Goal: Task Accomplishment & Management: Manage account settings

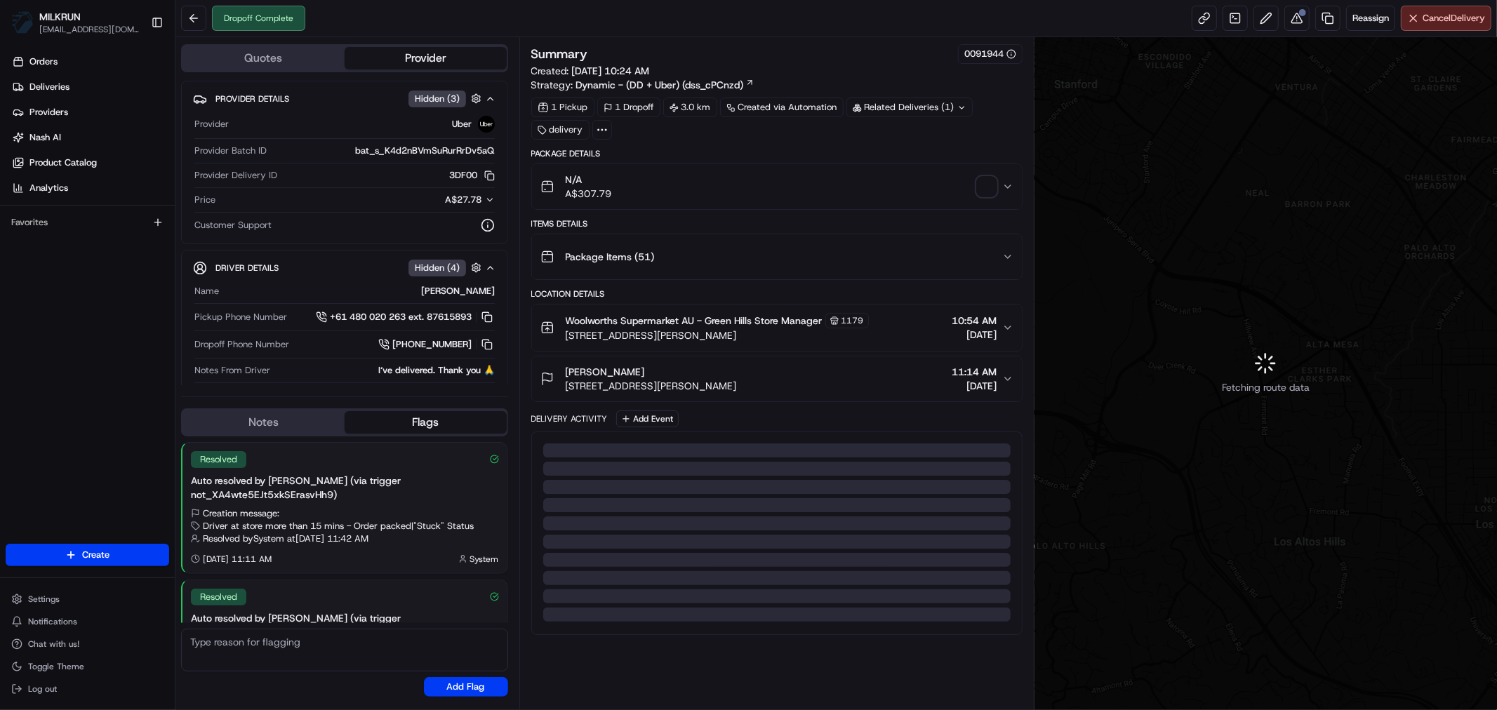
scroll to position [87, 0]
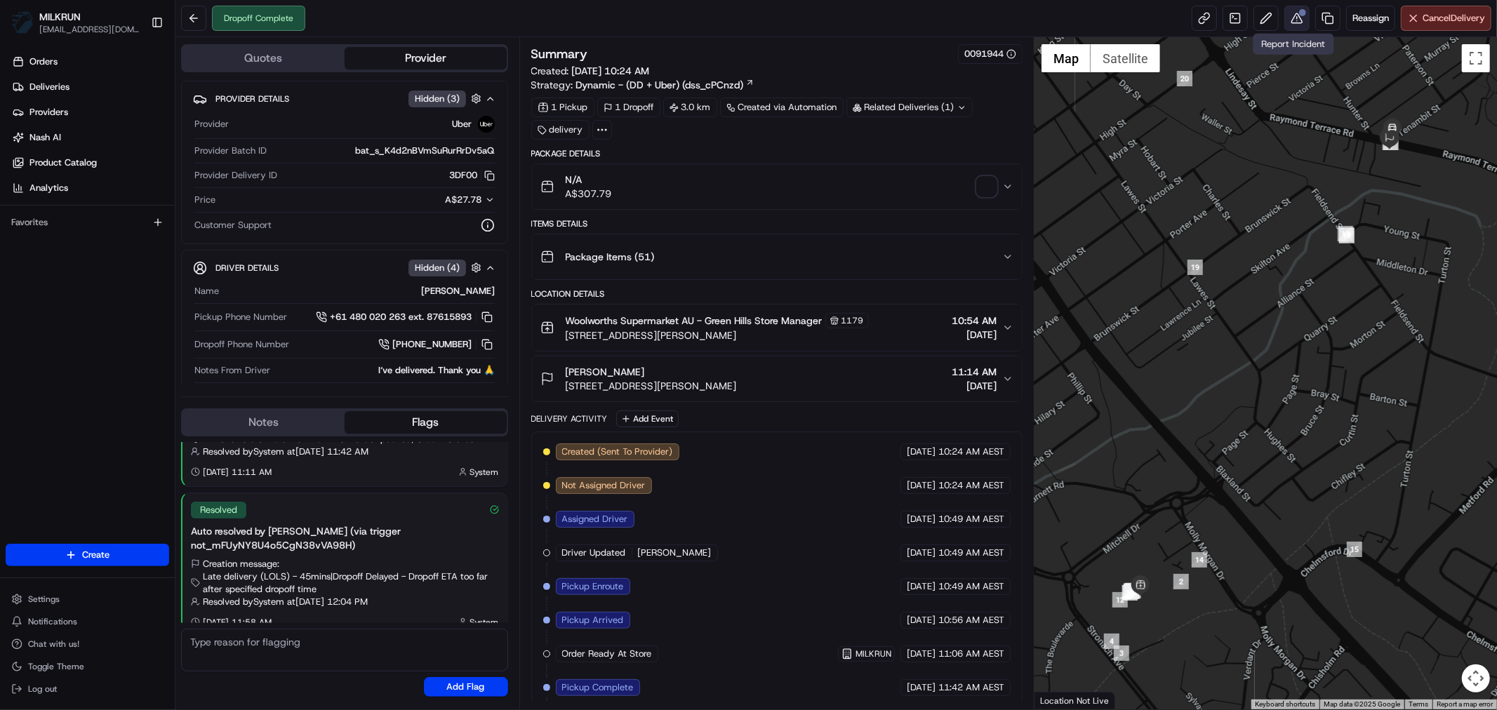
click at [1295, 18] on button at bounding box center [1296, 18] width 25 height 25
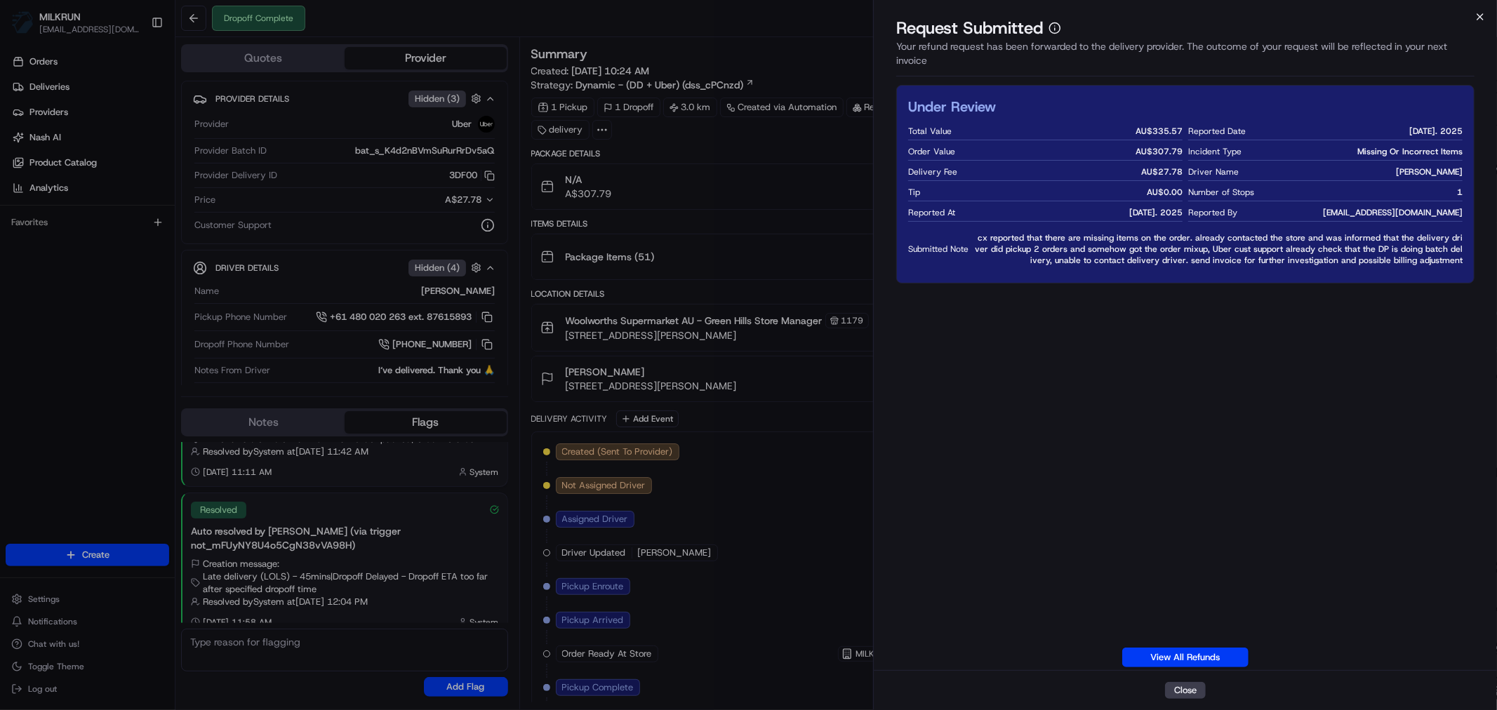
click at [1477, 15] on icon "button" at bounding box center [1480, 16] width 11 height 11
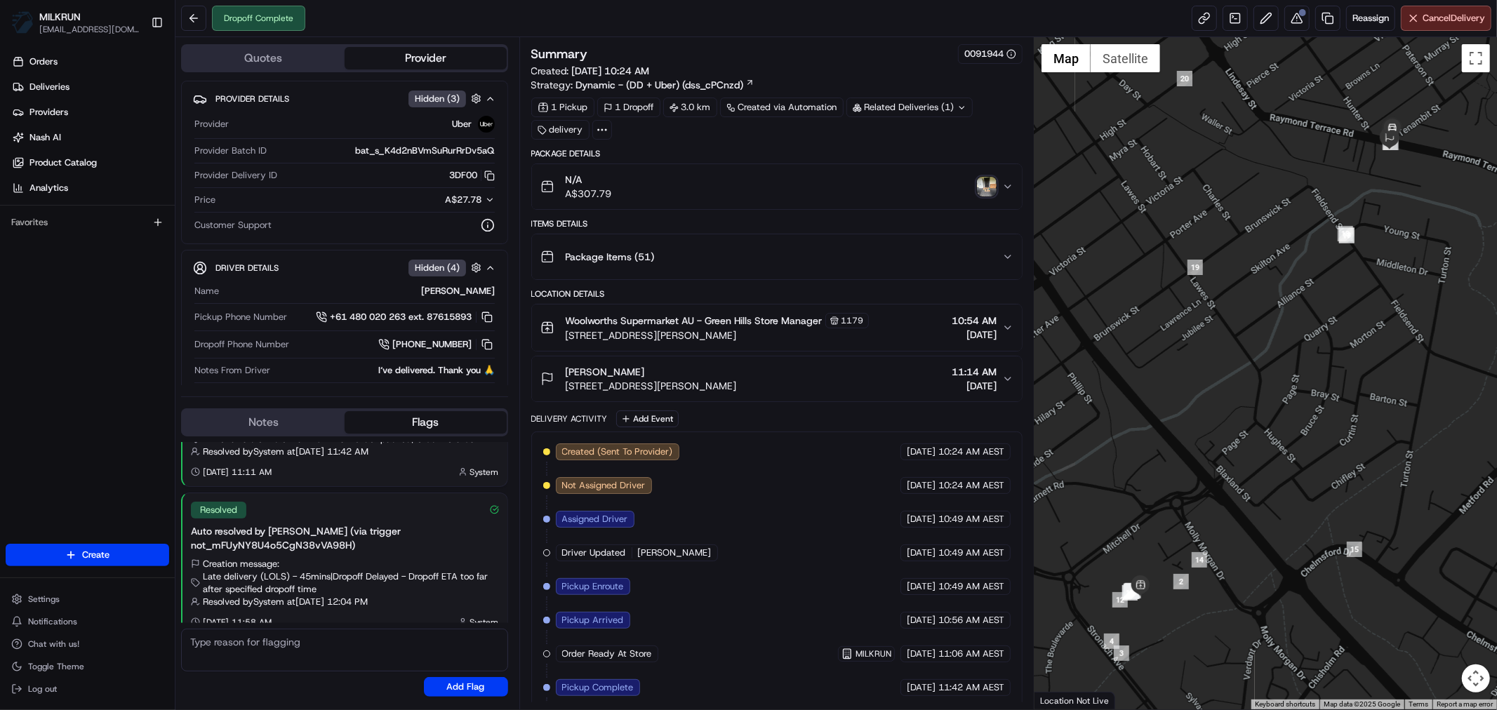
click at [983, 183] on img "button" at bounding box center [987, 187] width 20 height 20
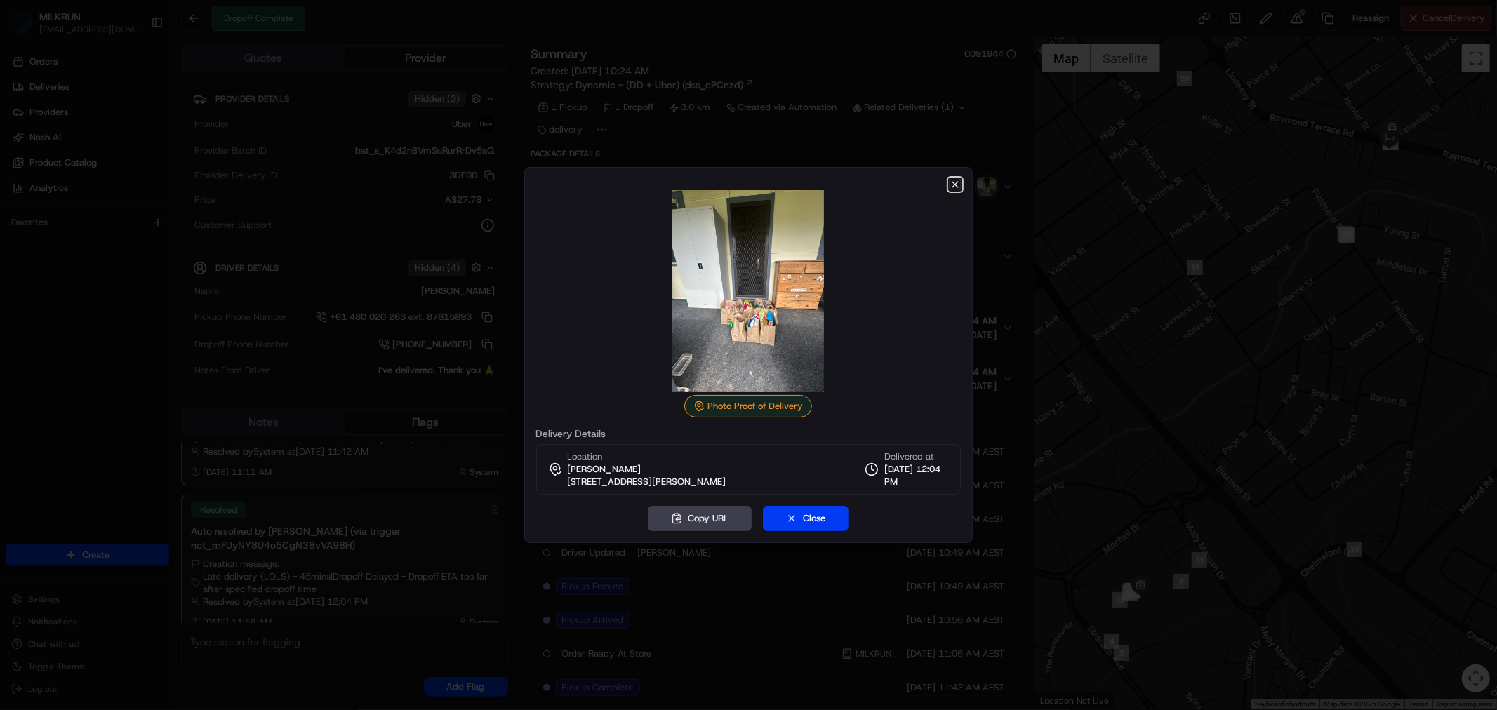
click at [957, 185] on icon "button" at bounding box center [955, 184] width 11 height 11
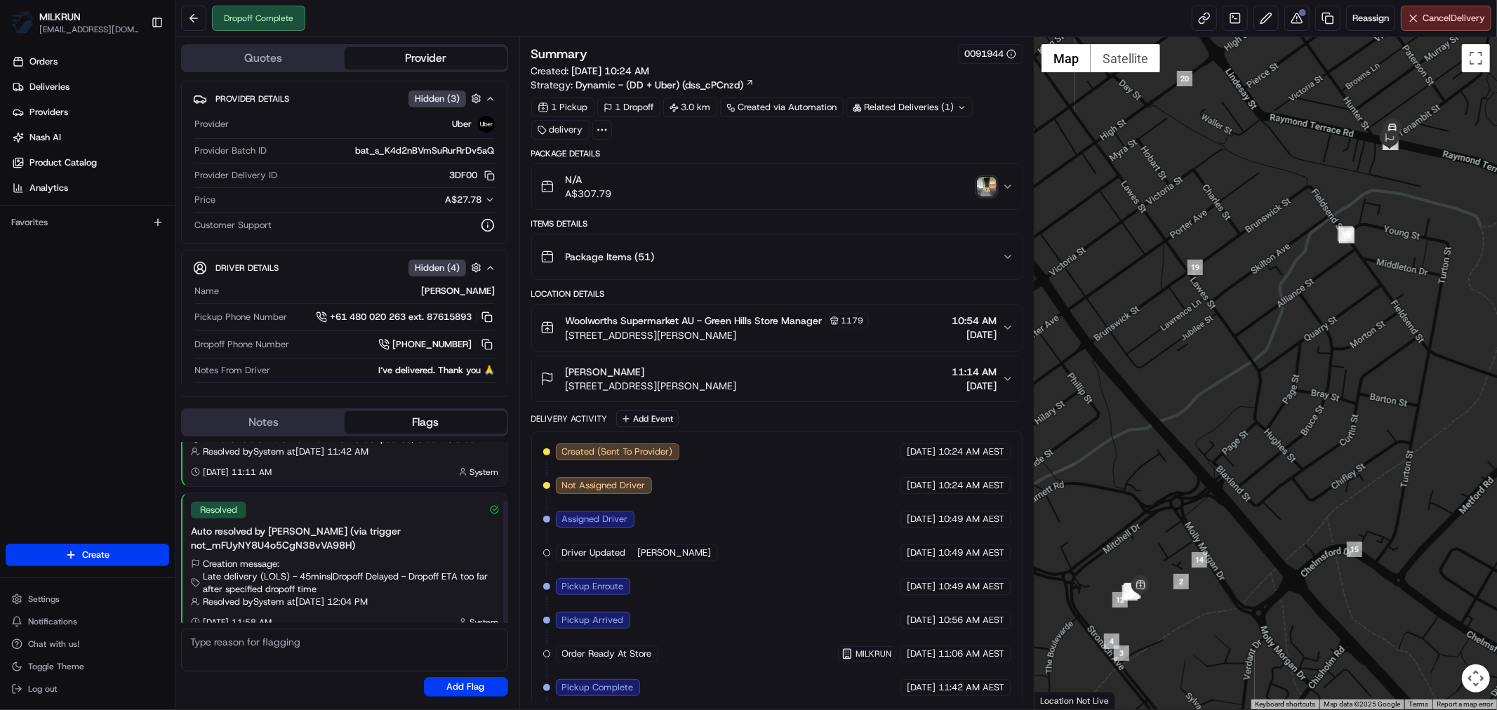
scroll to position [86, 0]
click at [392, 416] on button "Flags" at bounding box center [426, 422] width 162 height 22
click at [299, 424] on button "Notes" at bounding box center [263, 422] width 162 height 22
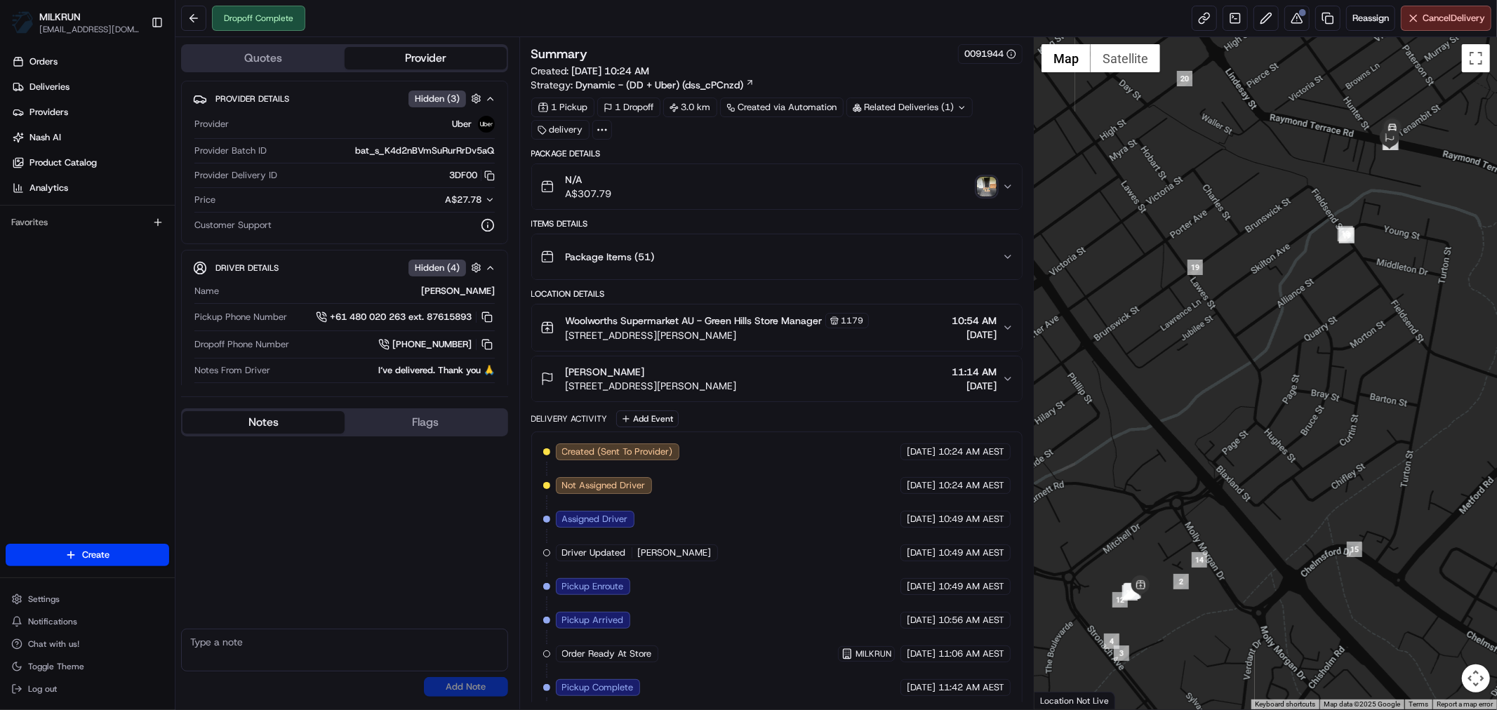
click at [411, 424] on button "Flags" at bounding box center [426, 422] width 162 height 22
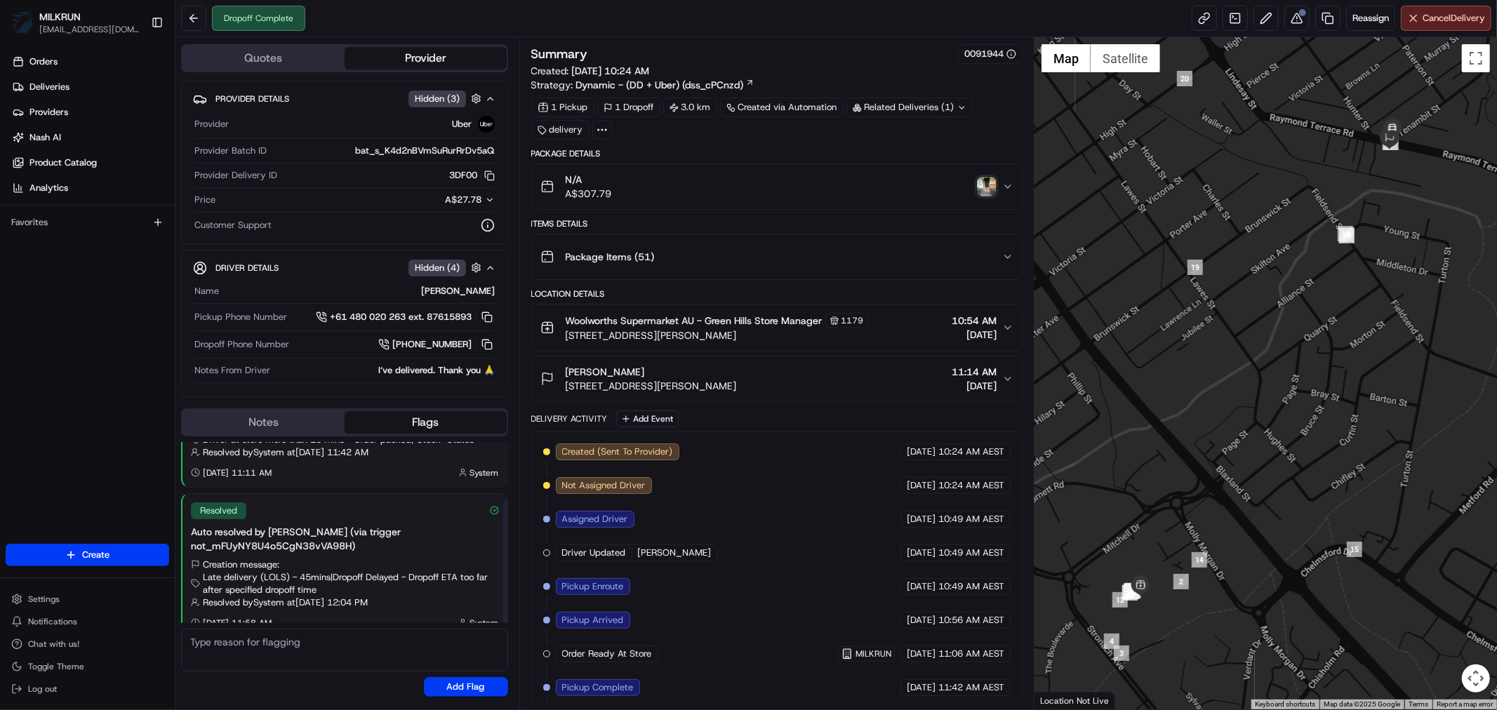
click at [289, 425] on button "Notes" at bounding box center [263, 422] width 162 height 22
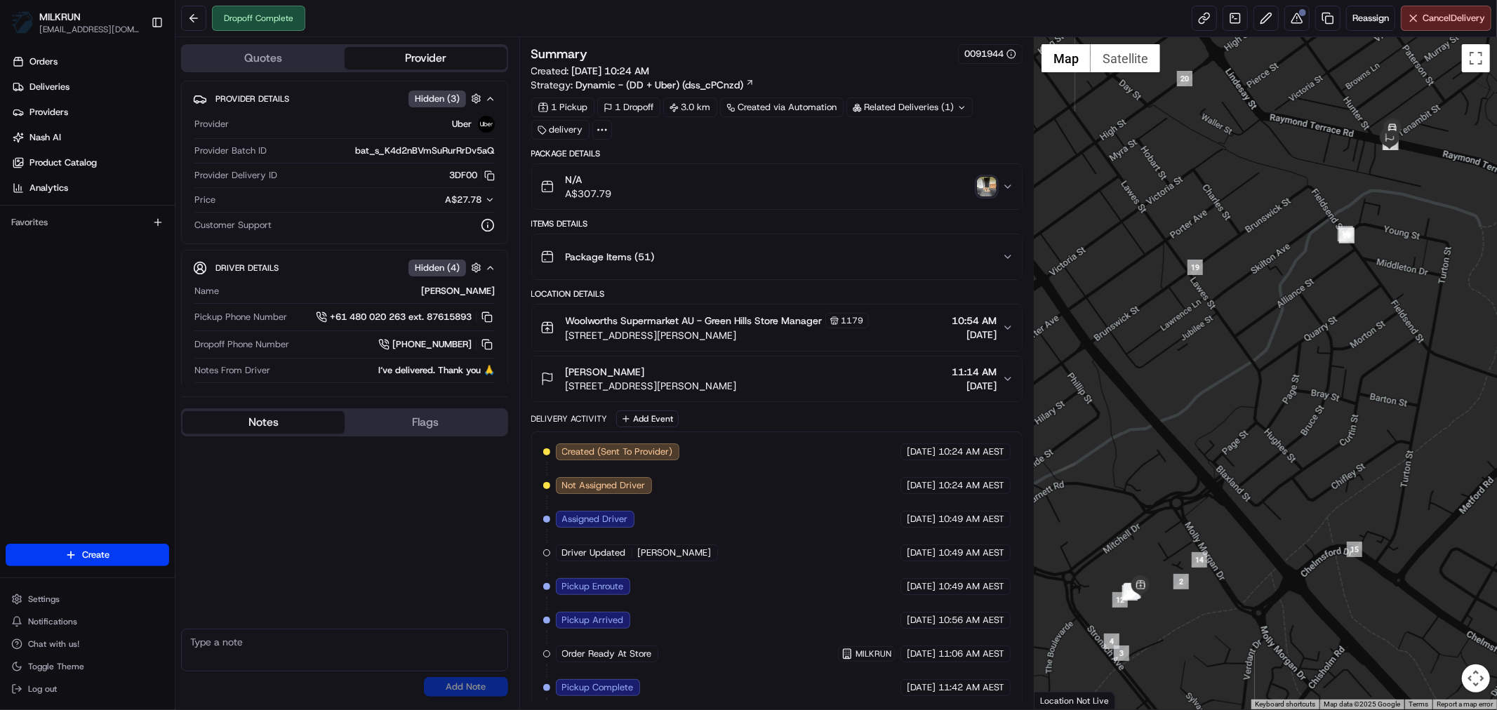
click at [304, 646] on textarea at bounding box center [344, 650] width 327 height 43
